Goal: Check status: Check status

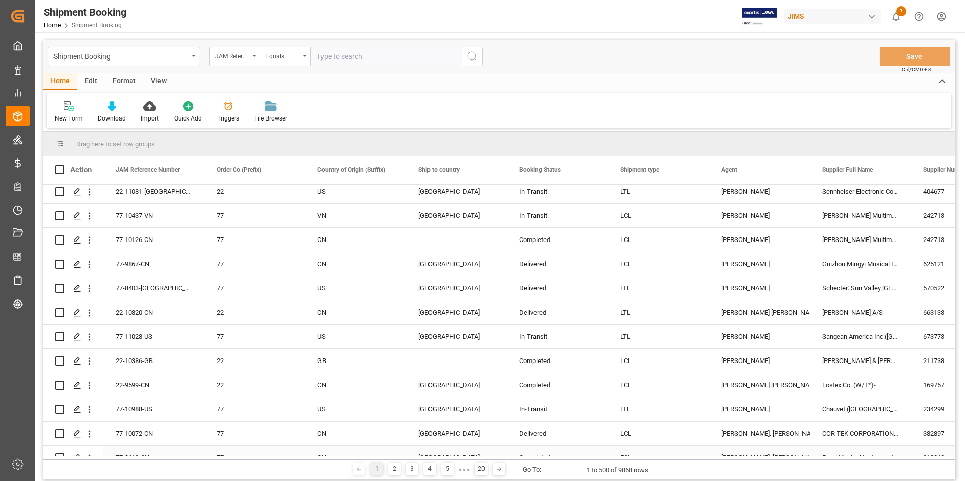
scroll to position [126, 0]
click at [371, 60] on input "text" at bounding box center [385, 56] width 151 height 19
paste input "77-10451-[GEOGRAPHIC_DATA]"
type input "77-10451-[GEOGRAPHIC_DATA]"
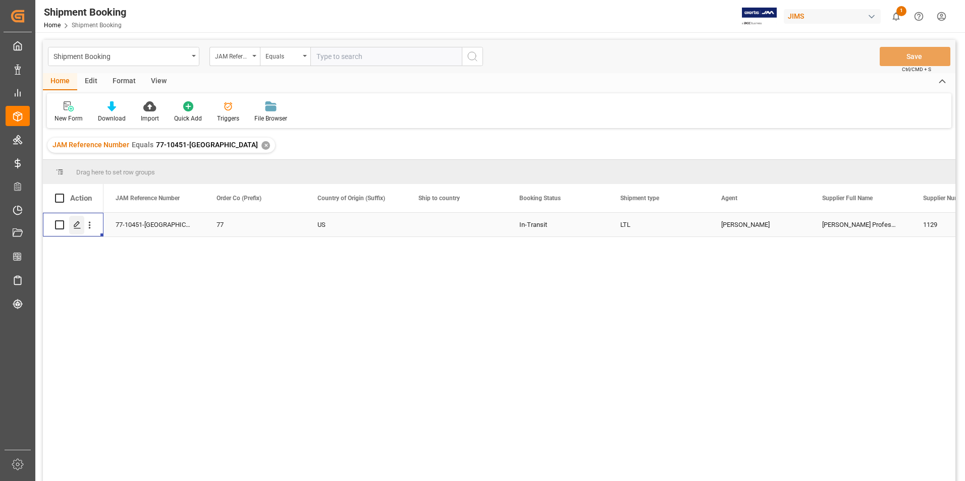
click at [77, 222] on icon "Press SPACE to select this row." at bounding box center [77, 225] width 8 height 8
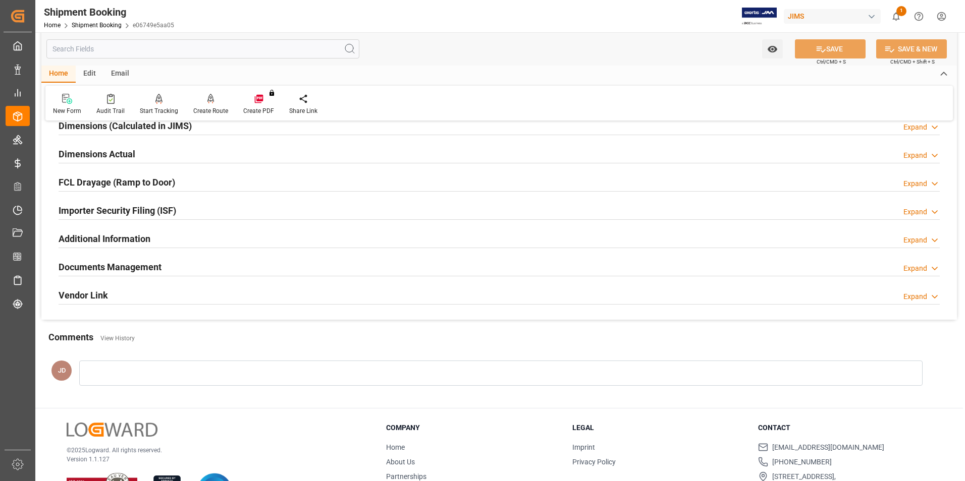
scroll to position [276, 0]
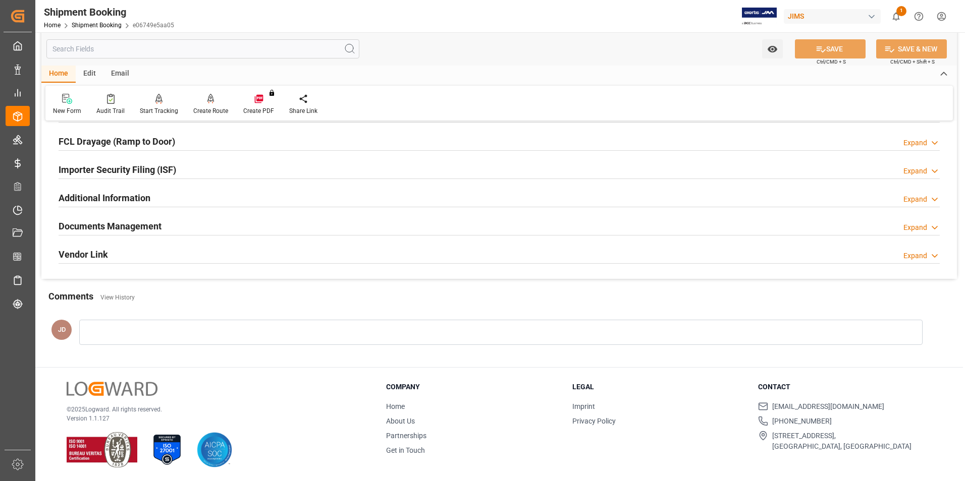
click at [113, 225] on h2 "Documents Management" at bounding box center [110, 227] width 103 height 14
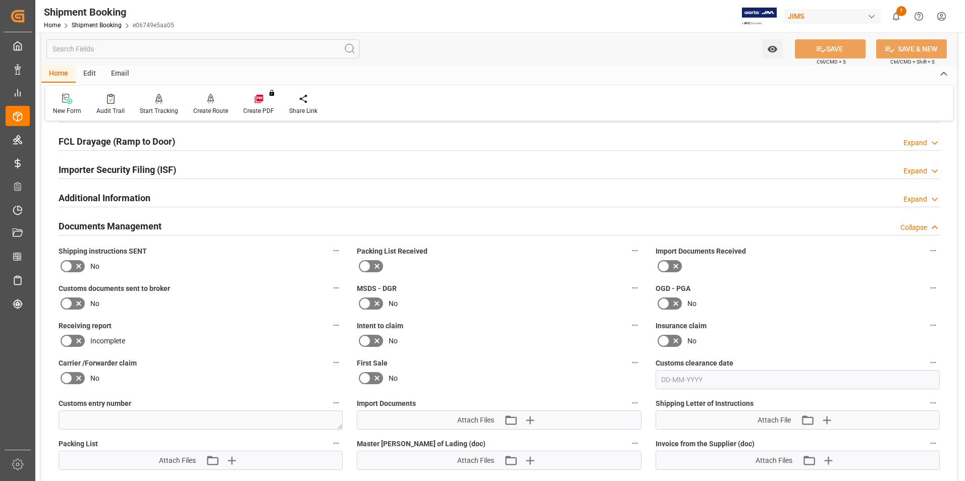
click at [671, 261] on icon at bounding box center [676, 266] width 12 height 12
click at [0, 0] on input "checkbox" at bounding box center [0, 0] width 0 height 0
click at [75, 304] on icon at bounding box center [79, 304] width 12 height 12
click at [0, 0] on input "checkbox" at bounding box center [0, 0] width 0 height 0
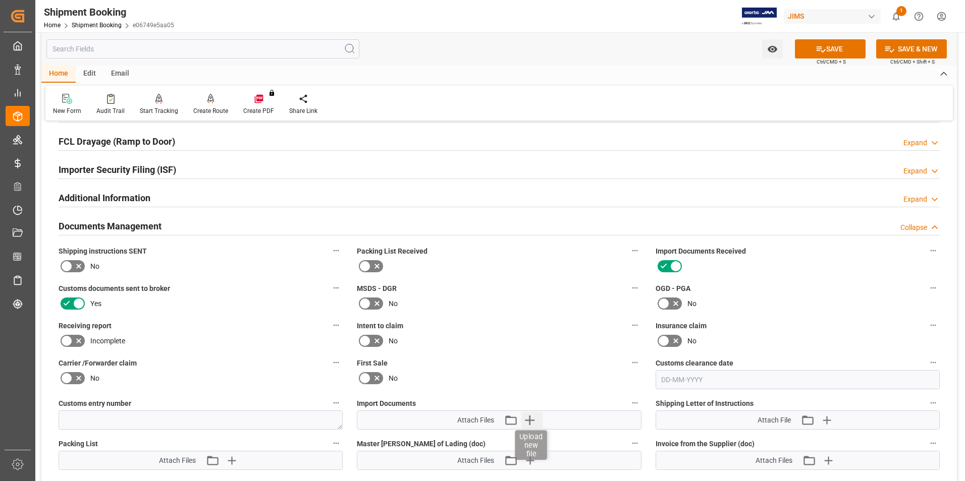
click at [535, 419] on icon "button" at bounding box center [529, 420] width 16 height 16
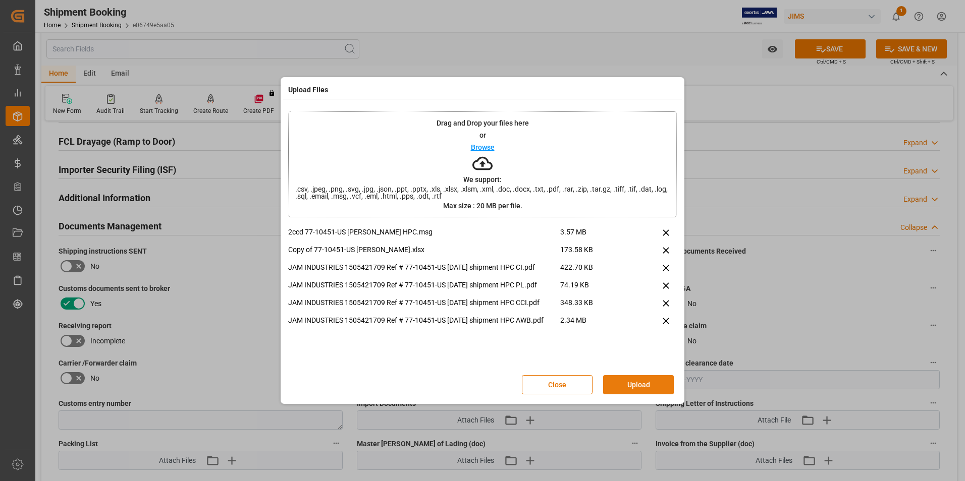
click at [652, 387] on button "Upload" at bounding box center [638, 384] width 71 height 19
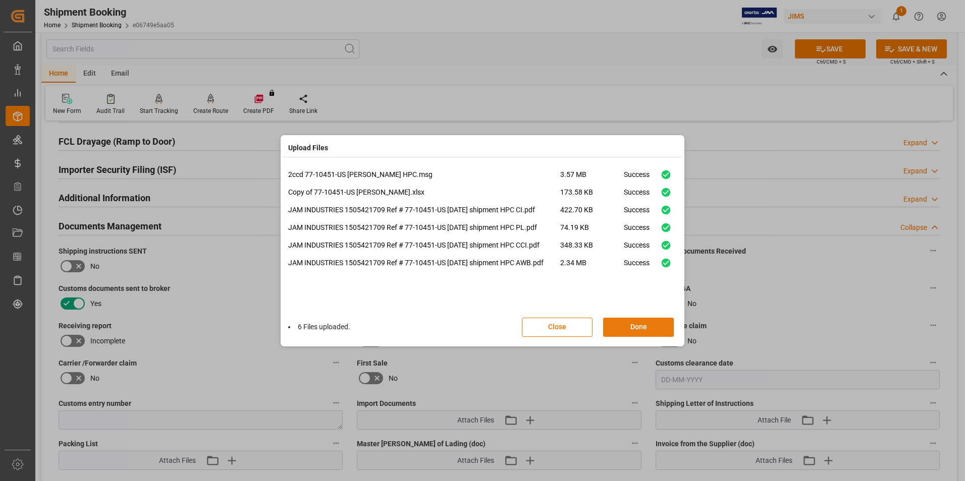
click at [642, 330] on button "Done" at bounding box center [638, 327] width 71 height 19
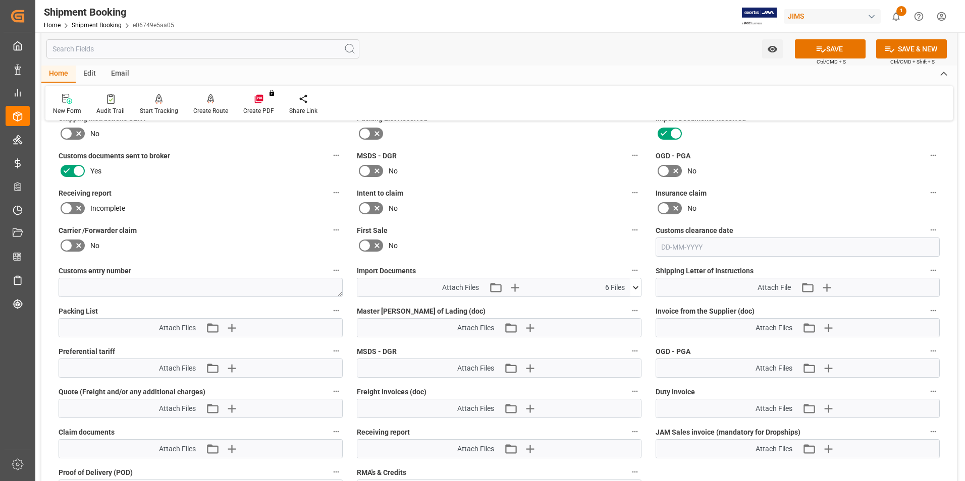
scroll to position [478, 0]
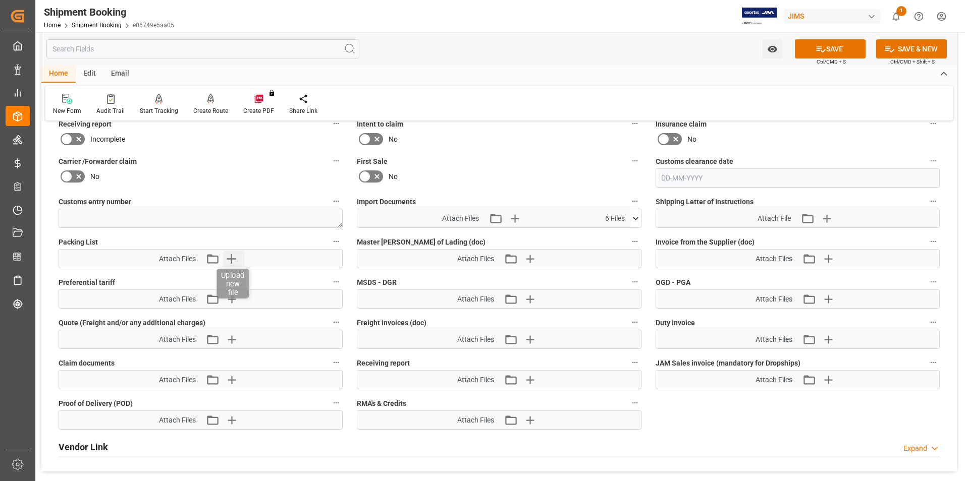
click at [232, 257] on icon "button" at bounding box center [232, 259] width 10 height 10
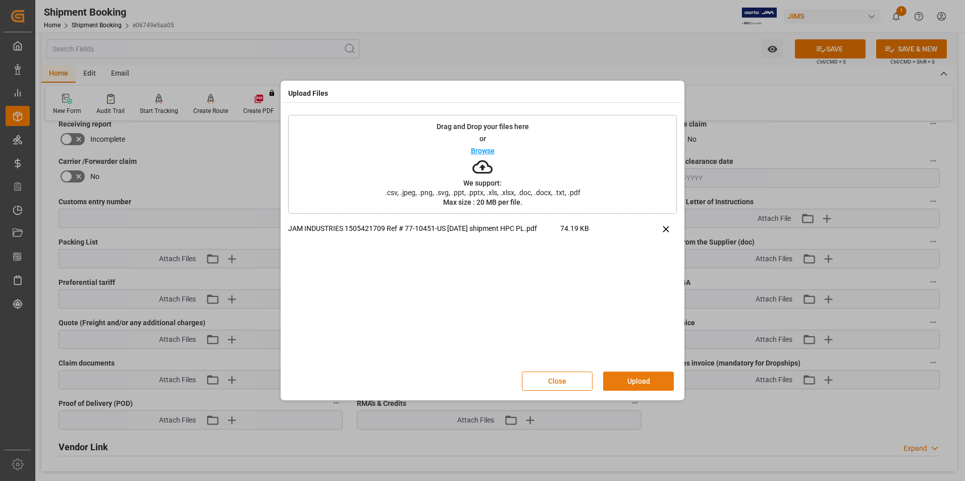
click at [640, 381] on button "Upload" at bounding box center [638, 381] width 71 height 19
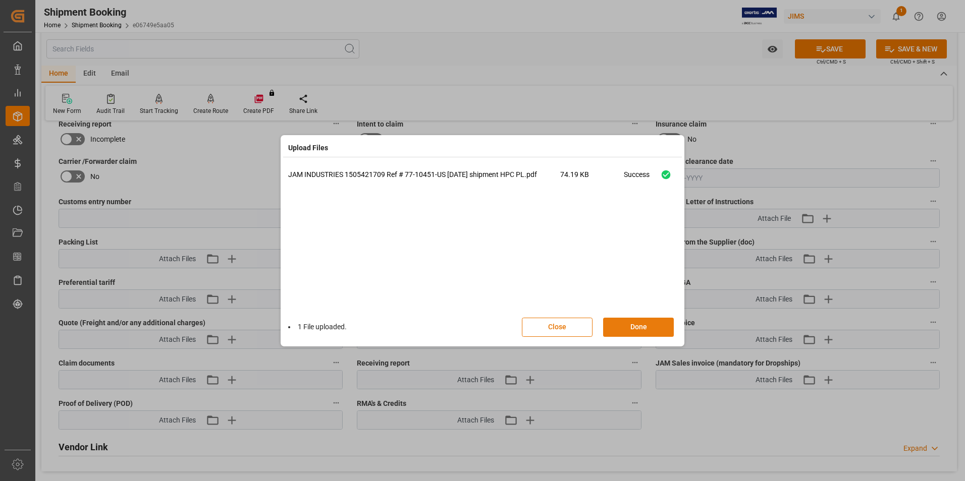
click at [634, 330] on button "Done" at bounding box center [638, 327] width 71 height 19
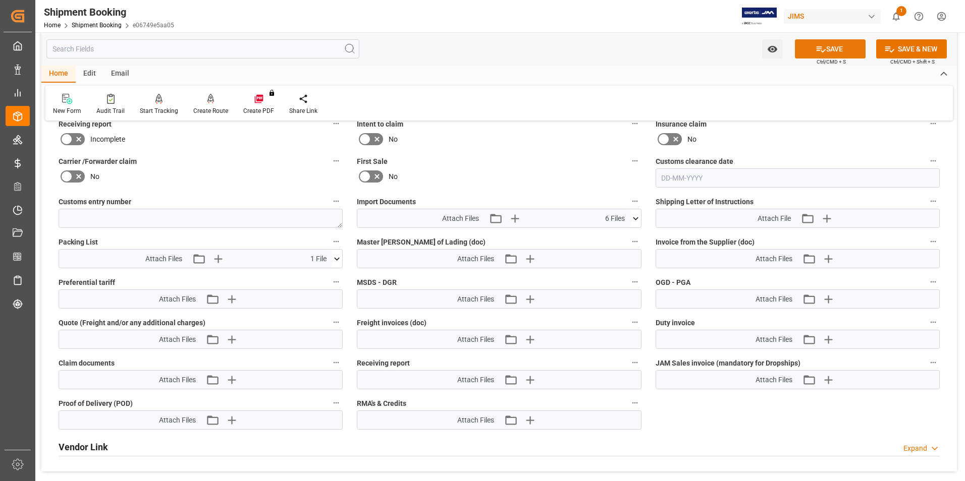
click at [838, 50] on button "SAVE" at bounding box center [830, 48] width 71 height 19
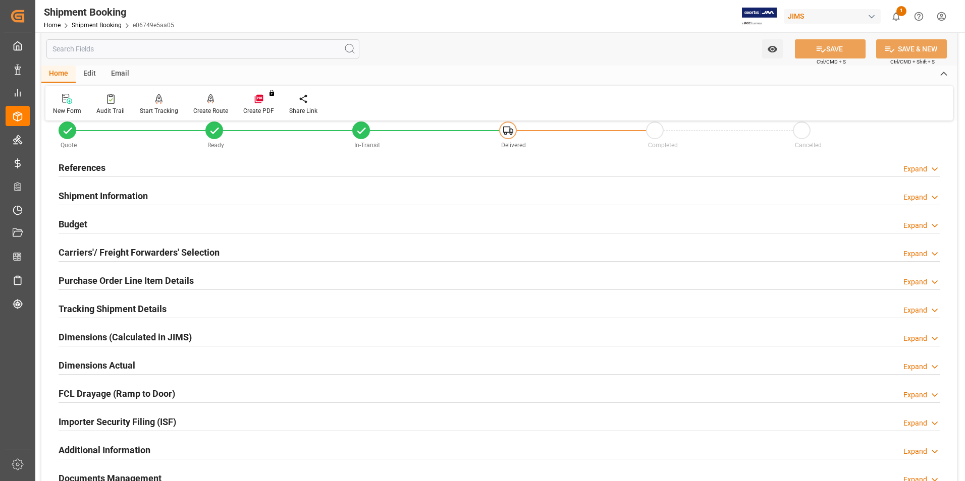
scroll to position [0, 0]
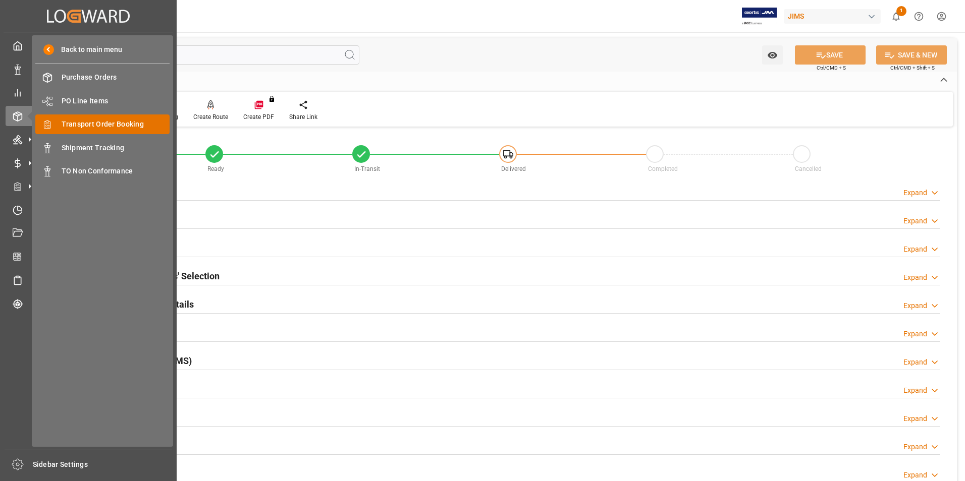
click at [138, 123] on span "Transport Order Booking" at bounding box center [116, 124] width 109 height 11
